Goal: Task Accomplishment & Management: Manage account settings

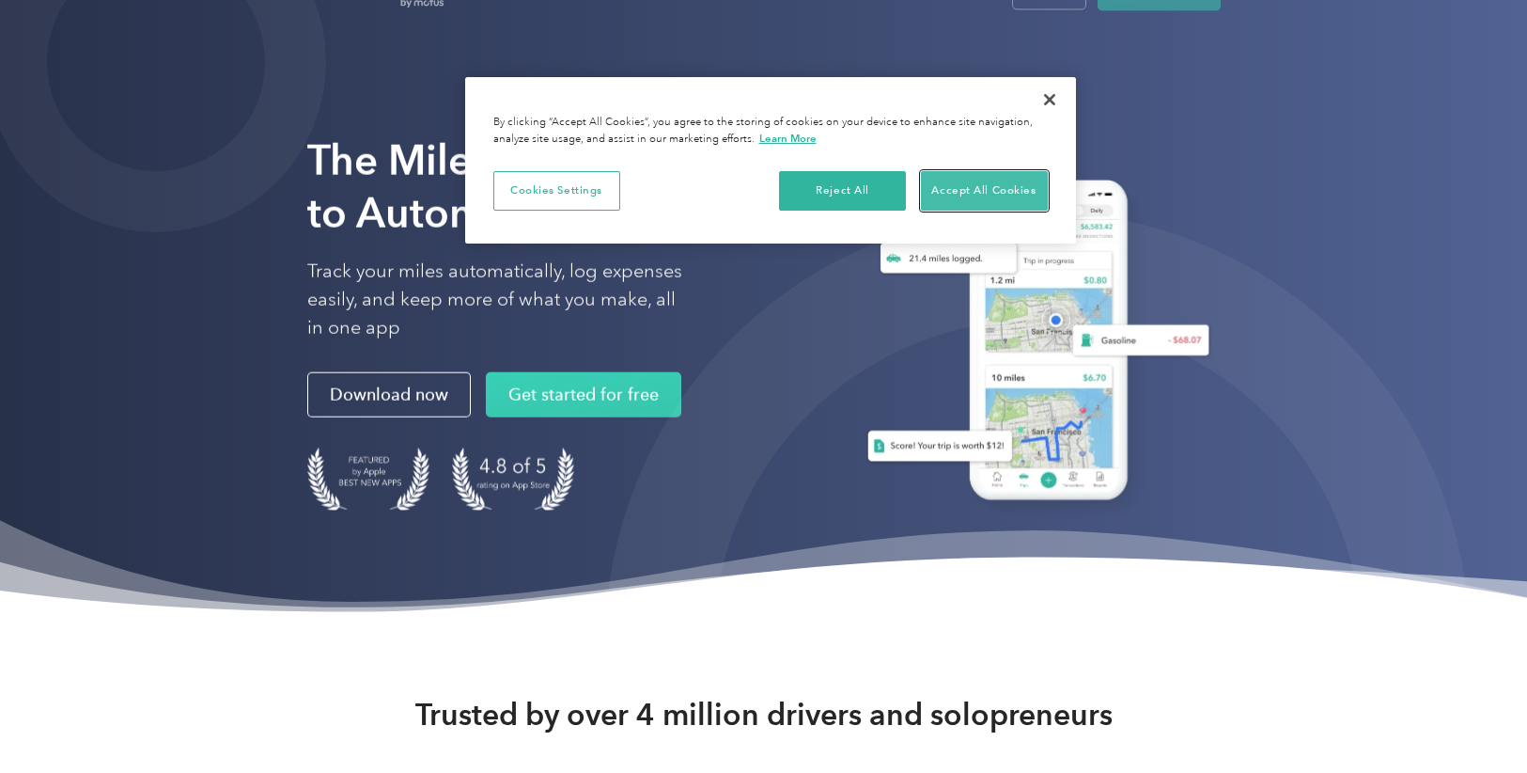
click at [1013, 196] on button "Accept All Cookies" at bounding box center [984, 190] width 127 height 39
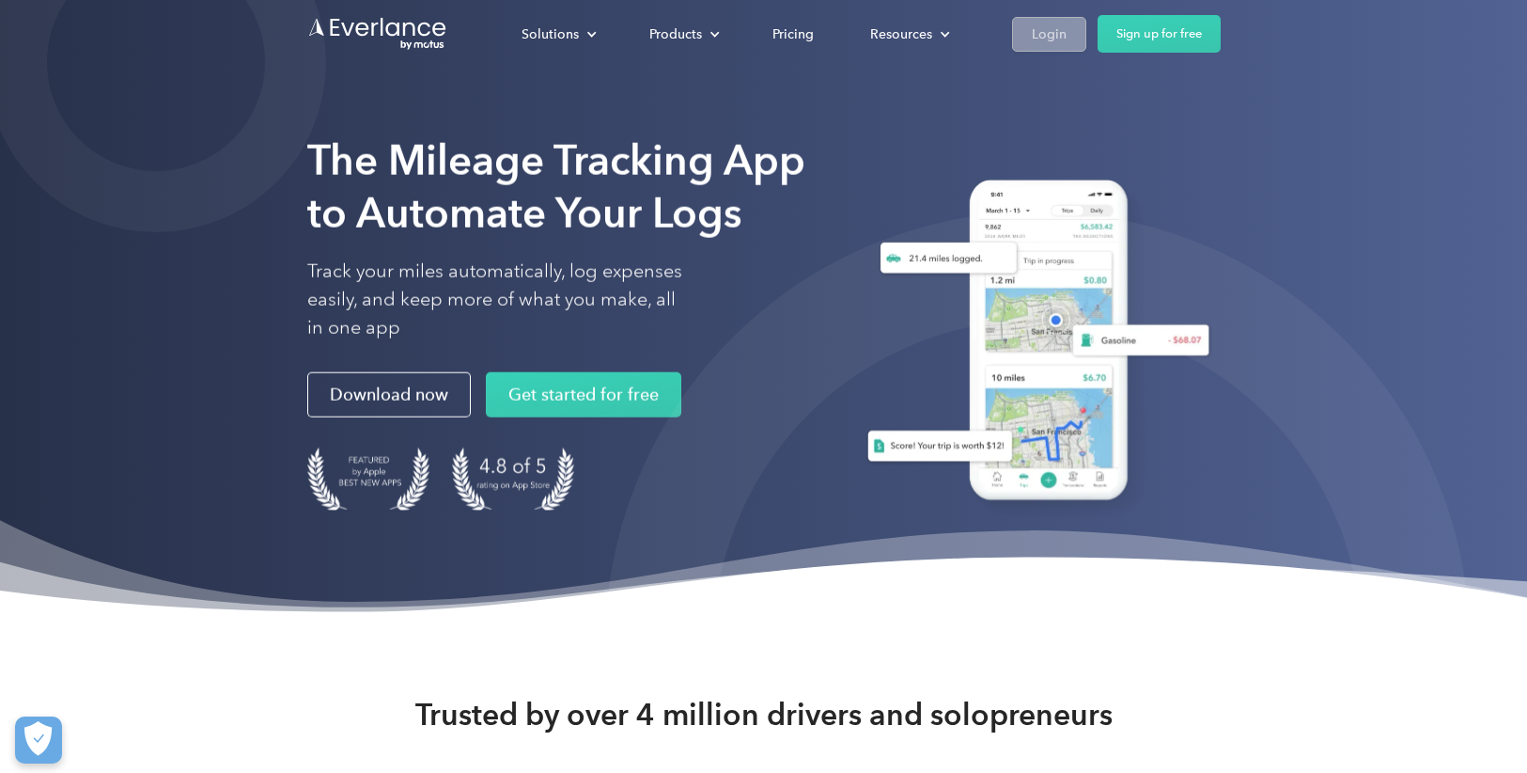
click at [1024, 35] on link "Login" at bounding box center [1049, 34] width 74 height 35
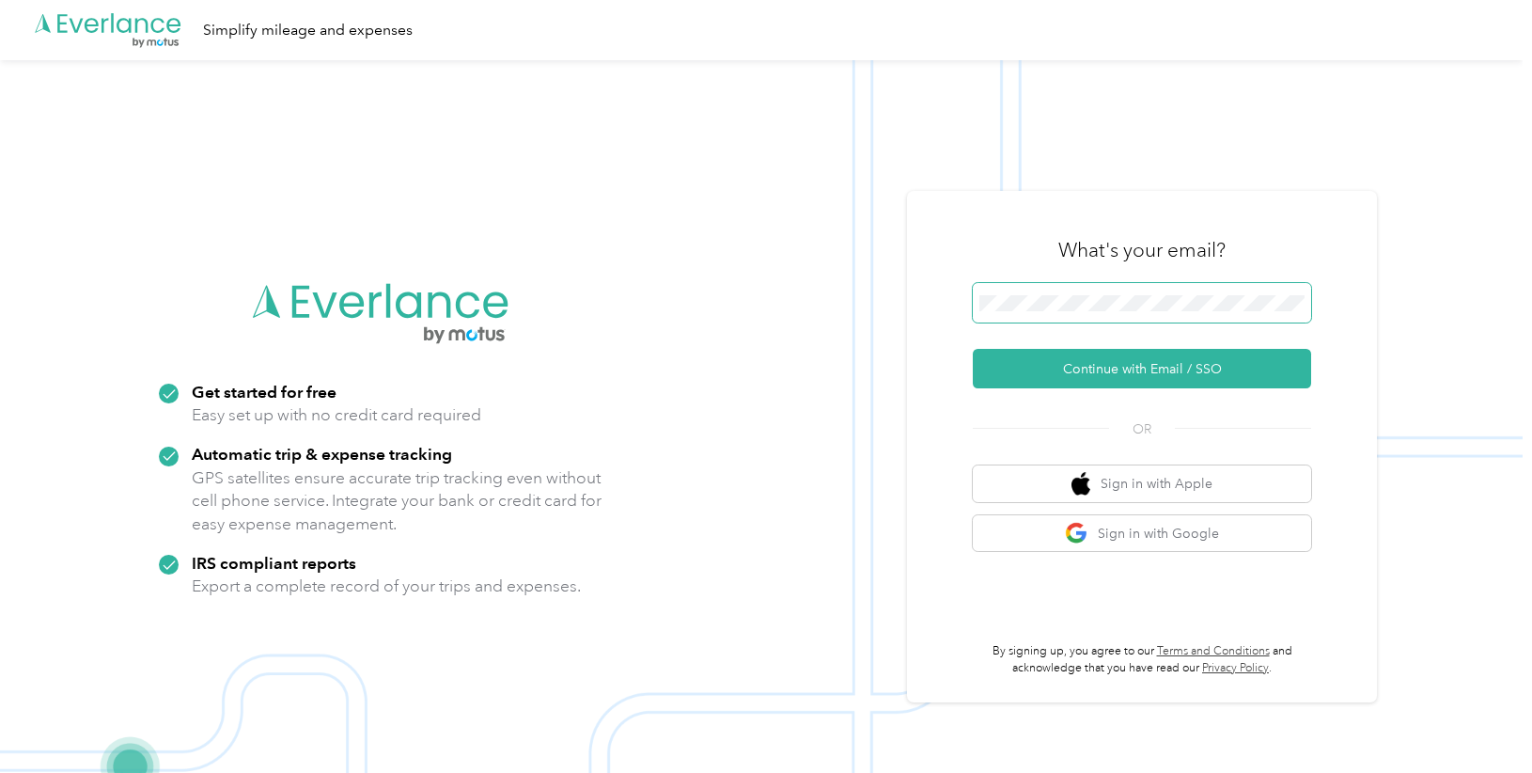
click at [1093, 315] on span at bounding box center [1142, 302] width 338 height 39
click at [973, 349] on button "Continue with Email / SSO" at bounding box center [1142, 368] width 338 height 39
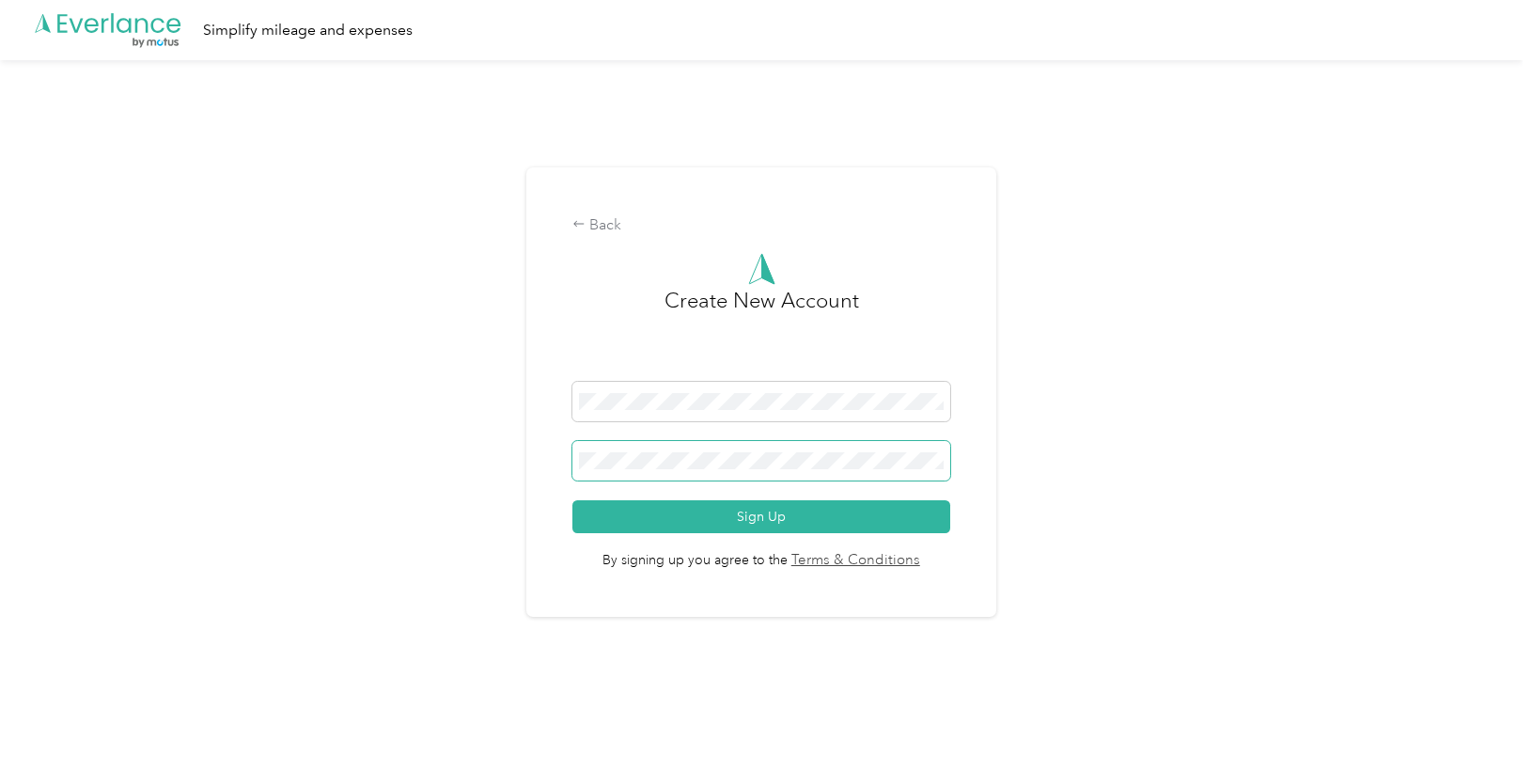
click at [572, 500] on button "Sign Up" at bounding box center [760, 516] width 377 height 33
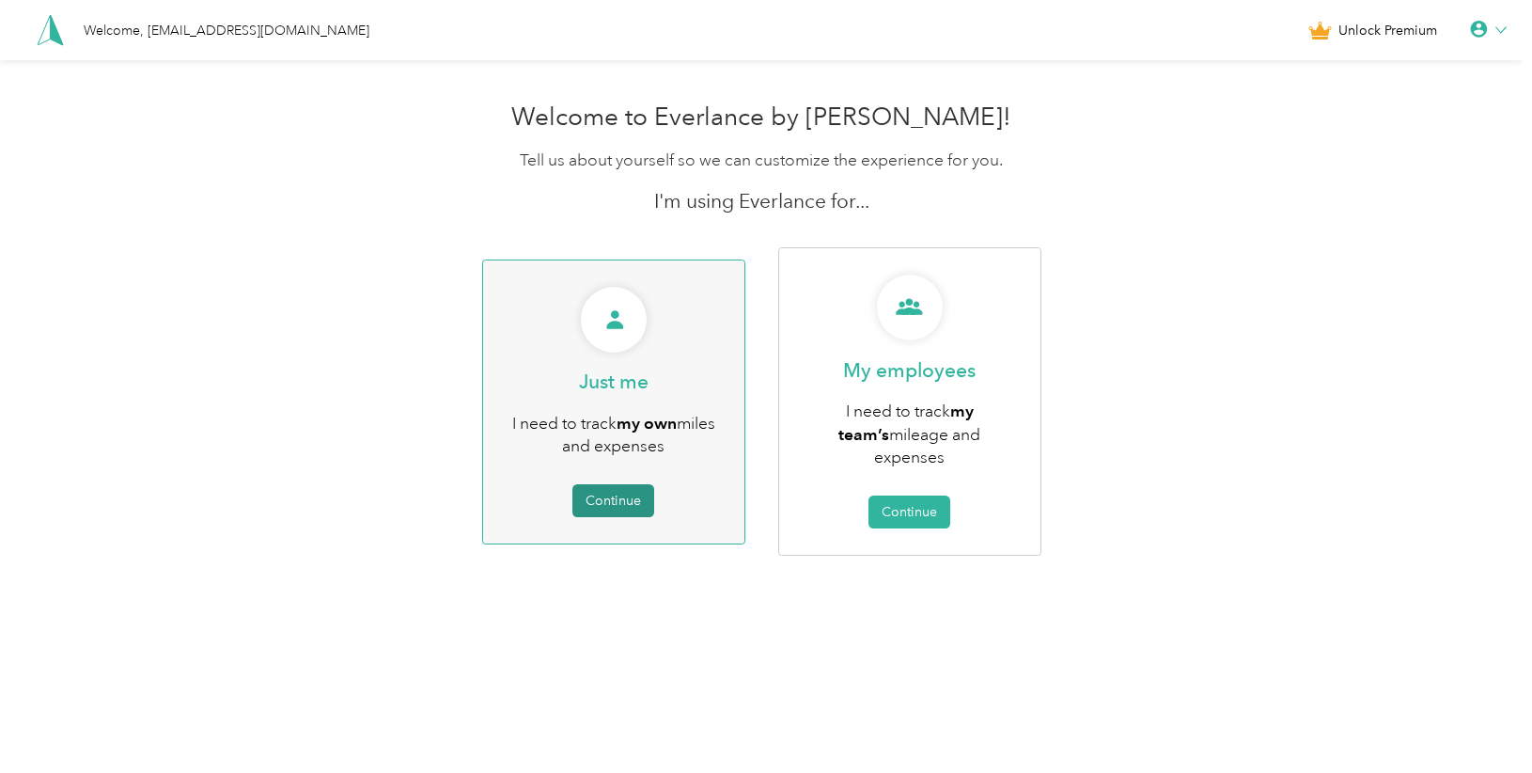
click at [639, 493] on button "Continue" at bounding box center [613, 500] width 82 height 33
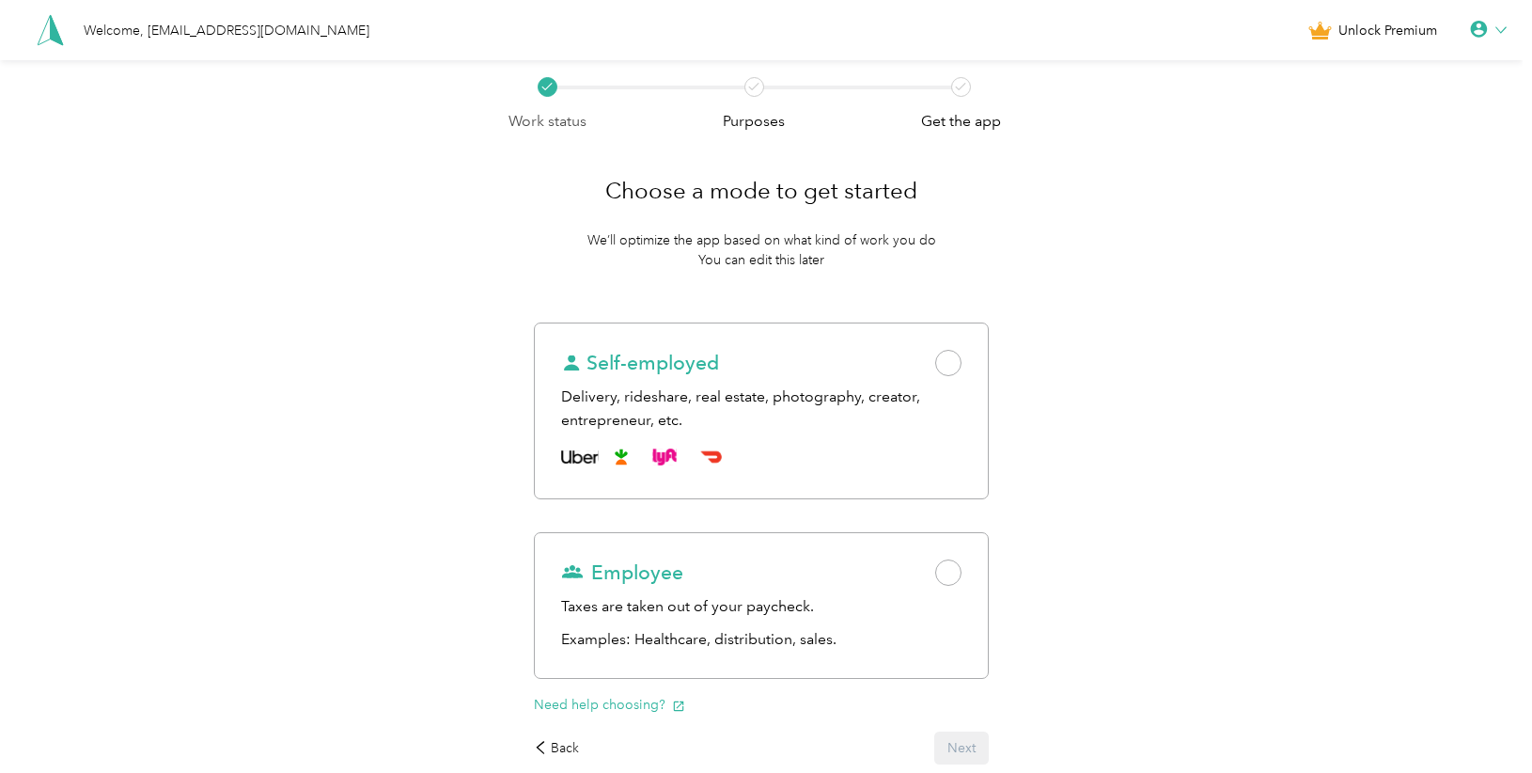
click at [1480, 24] on icon at bounding box center [1479, 30] width 19 height 19
click at [1201, 294] on div "Work status Purposes Get the app Choose a mode to get started We’ll optimize th…" at bounding box center [761, 471] width 1523 height 822
click at [47, 25] on icon at bounding box center [50, 30] width 27 height 32
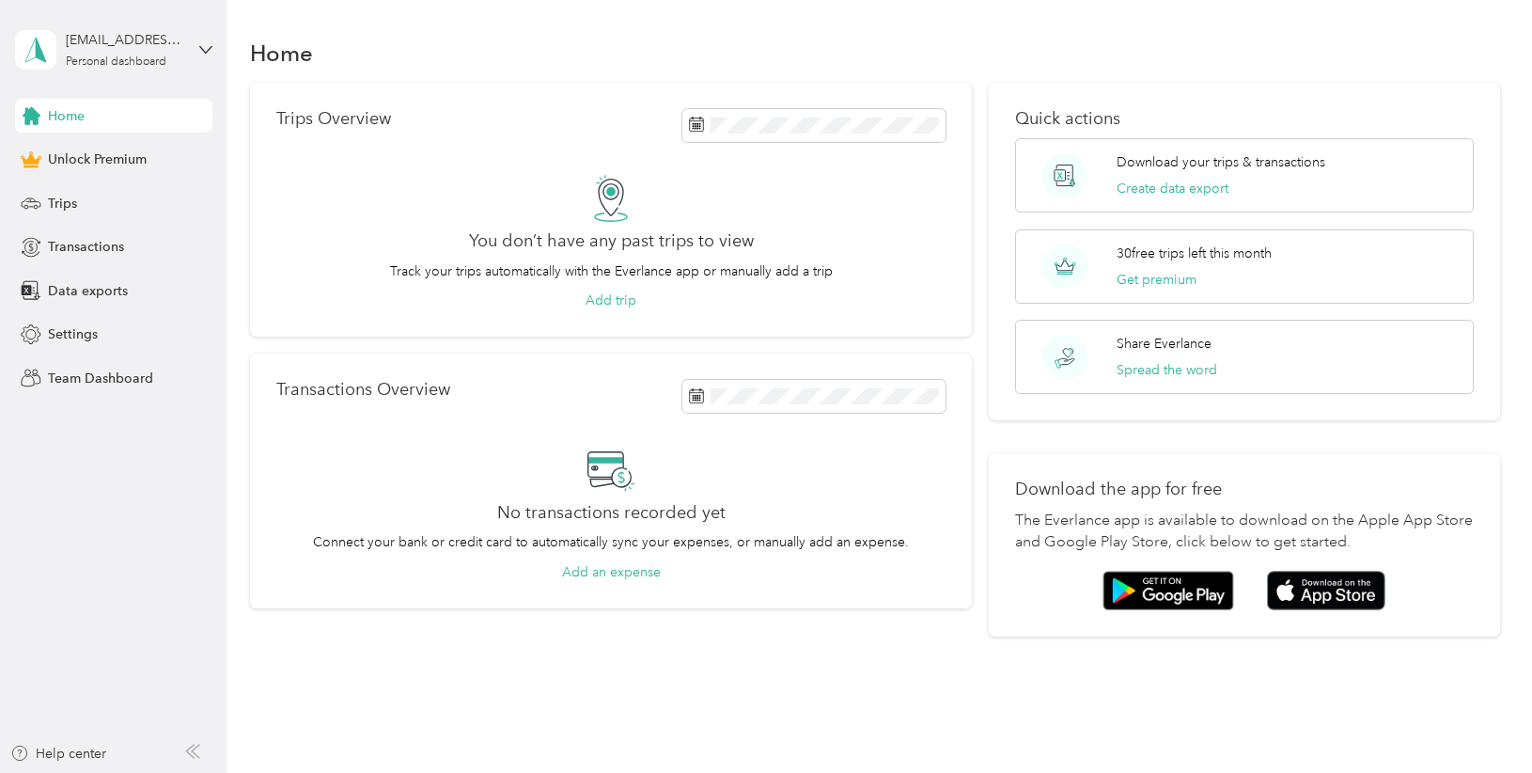
click at [752, 54] on div "Home" at bounding box center [875, 52] width 1250 height 39
click at [54, 127] on div "Home" at bounding box center [113, 116] width 197 height 34
click at [55, 116] on span "Home" at bounding box center [66, 116] width 37 height 20
click at [66, 205] on span "Trips" at bounding box center [62, 204] width 29 height 20
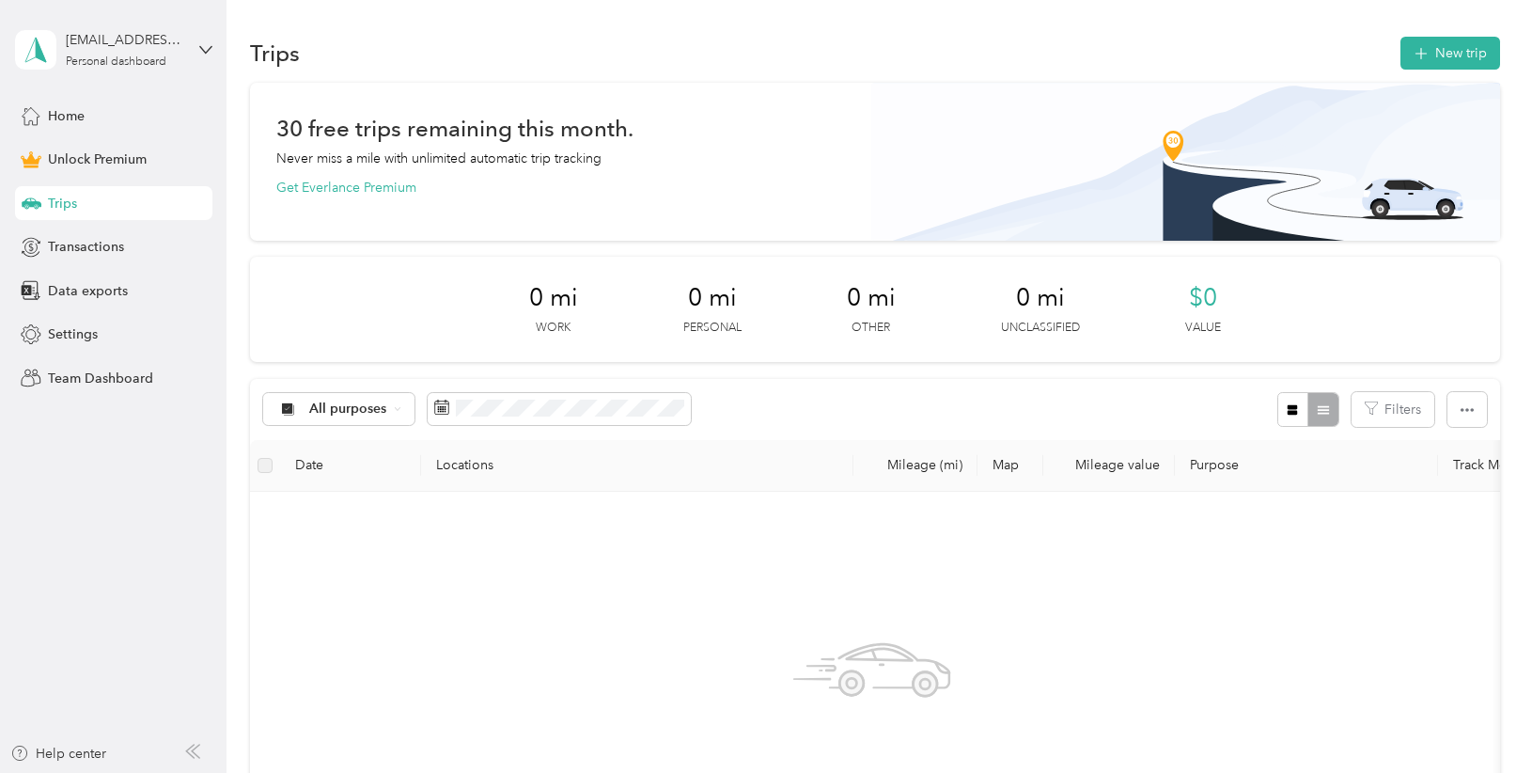
click at [203, 62] on div "austinulrich@hotmail.com Personal dashboard" at bounding box center [113, 50] width 197 height 66
click at [110, 150] on div "Log out" at bounding box center [212, 154] width 369 height 33
